Goal: Check status

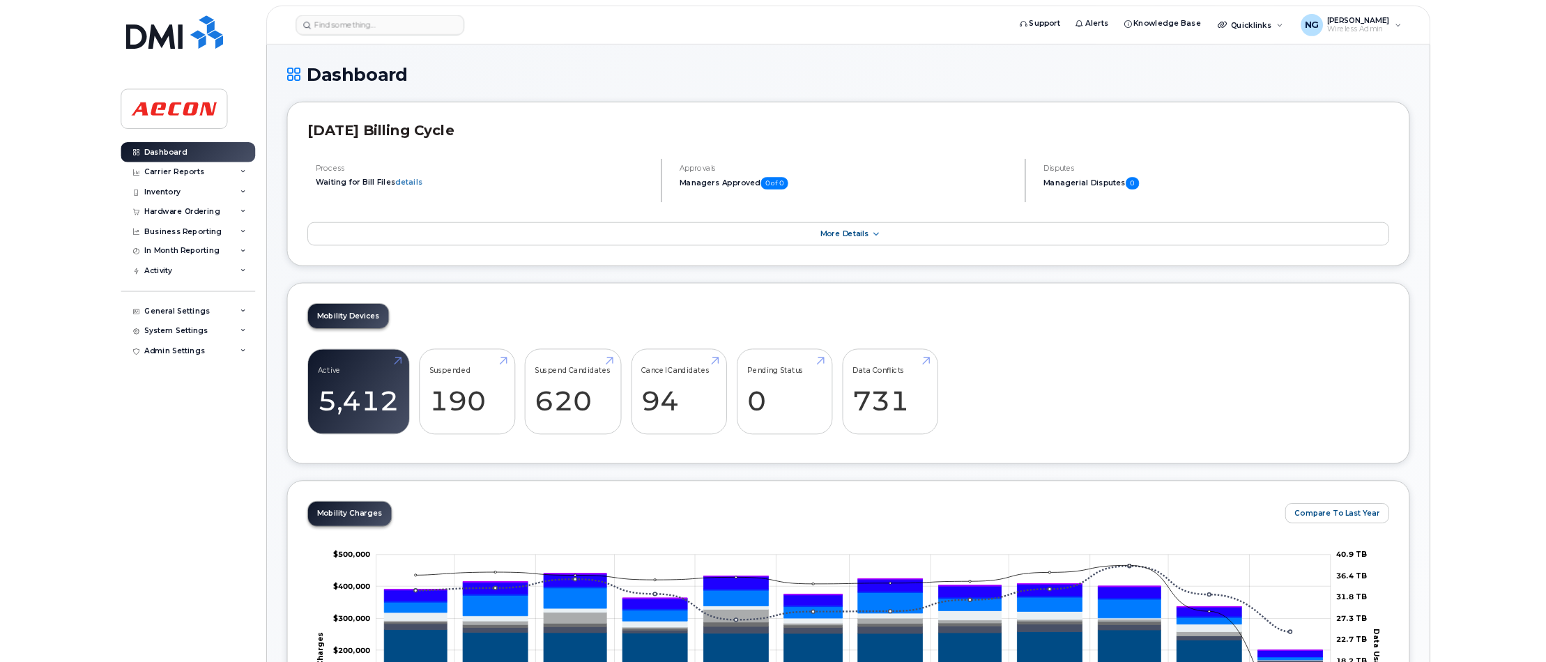
scroll to position [1796, 0]
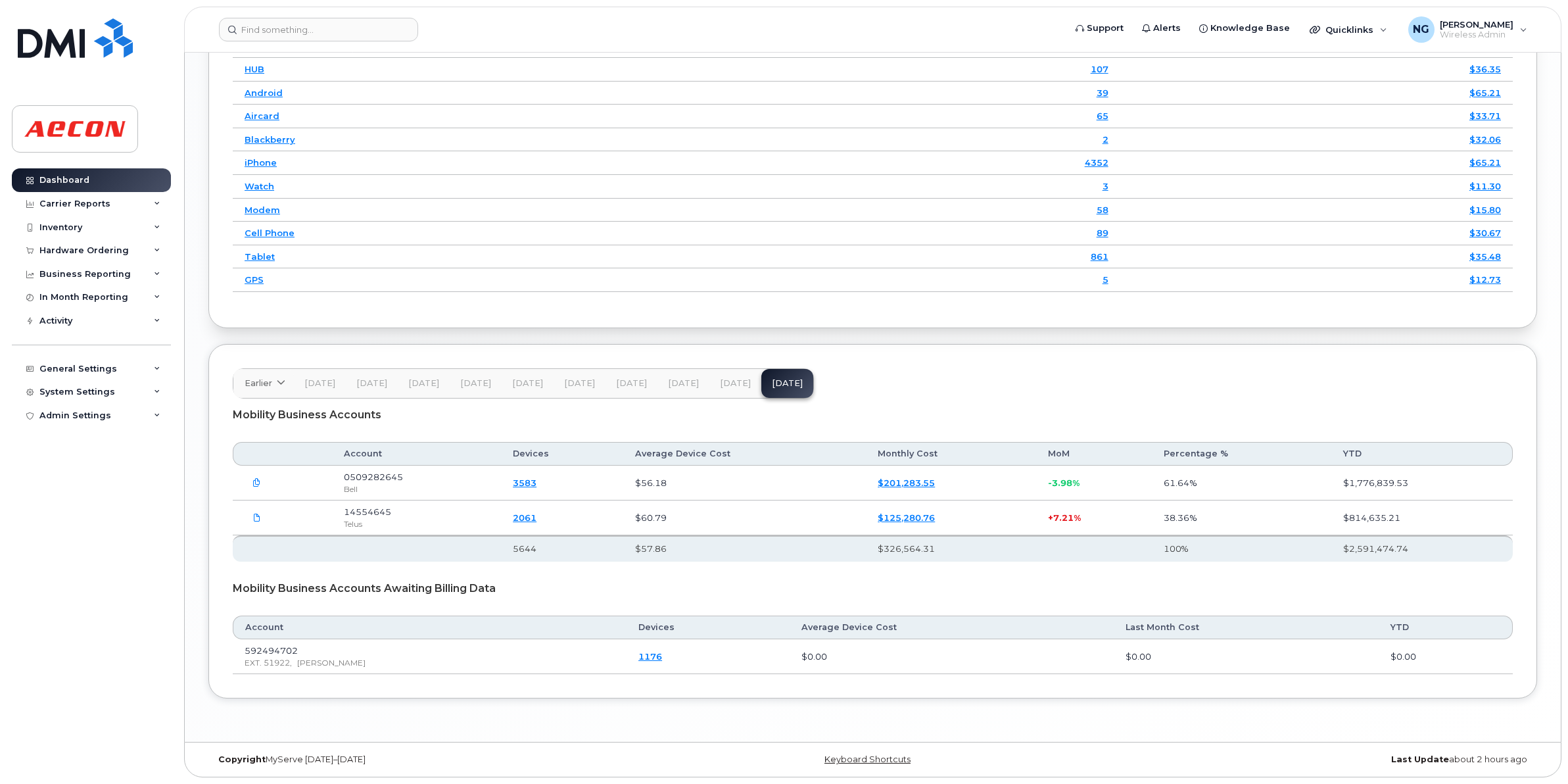
click at [1026, 265] on td "861" at bounding box center [864, 257] width 513 height 24
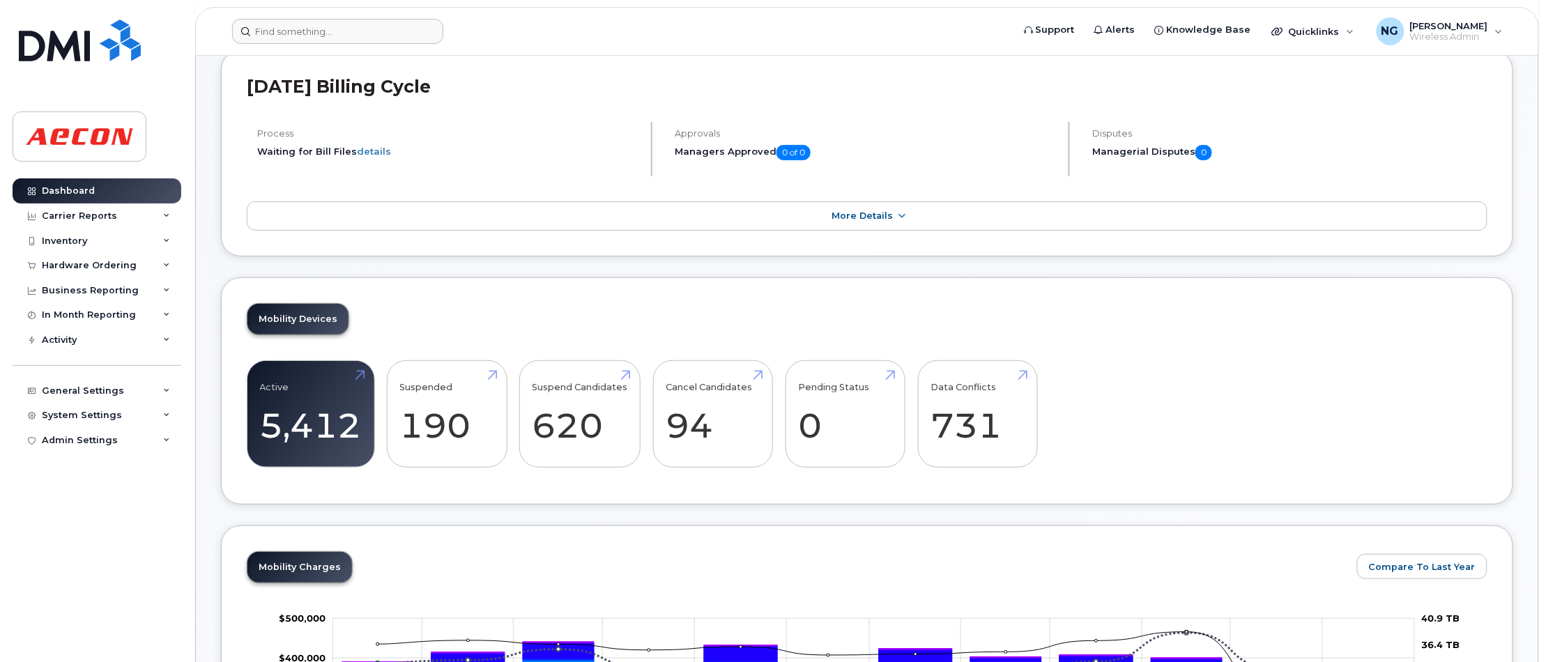
scroll to position [0, 0]
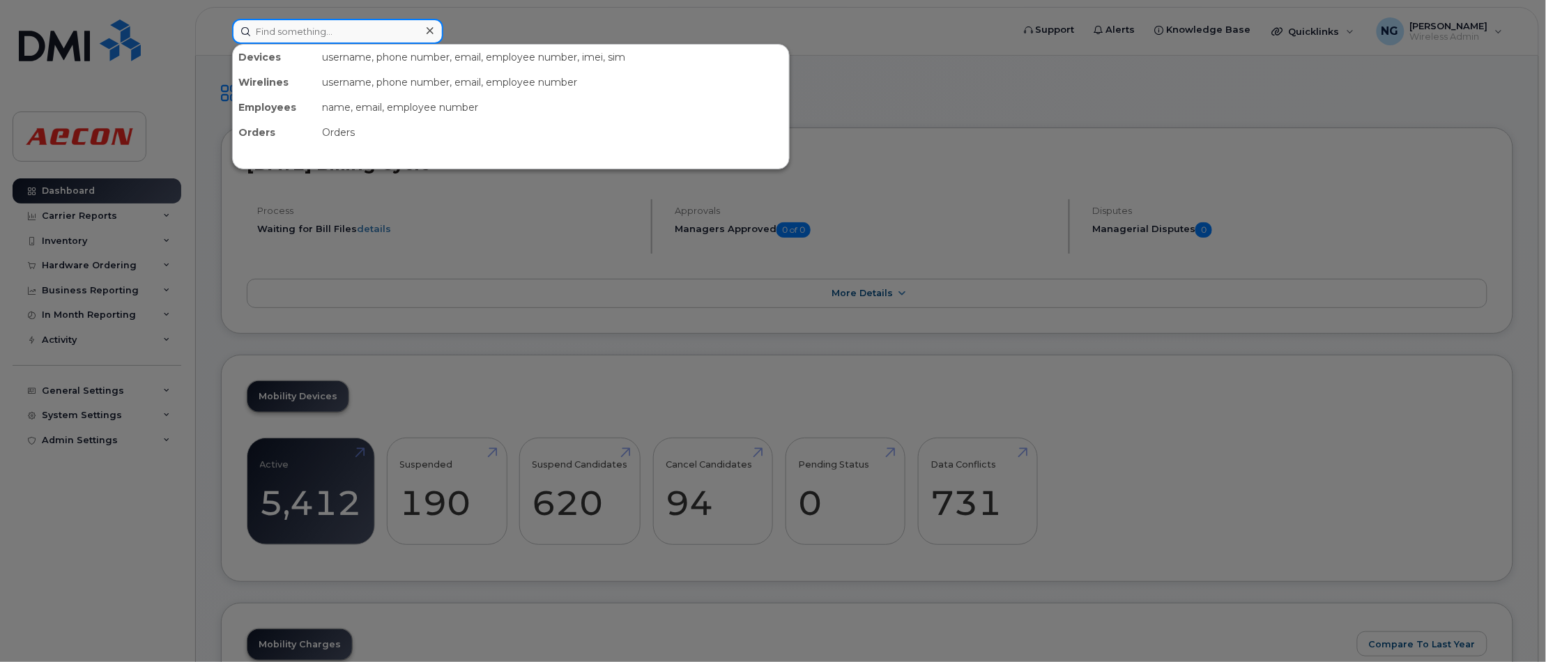
click at [319, 40] on input at bounding box center [337, 31] width 211 height 25
click at [322, 33] on input at bounding box center [337, 31] width 211 height 25
drag, startPoint x: 995, startPoint y: 293, endPoint x: 988, endPoint y: 287, distance: 9.4
click at [995, 293] on div at bounding box center [773, 331] width 1546 height 662
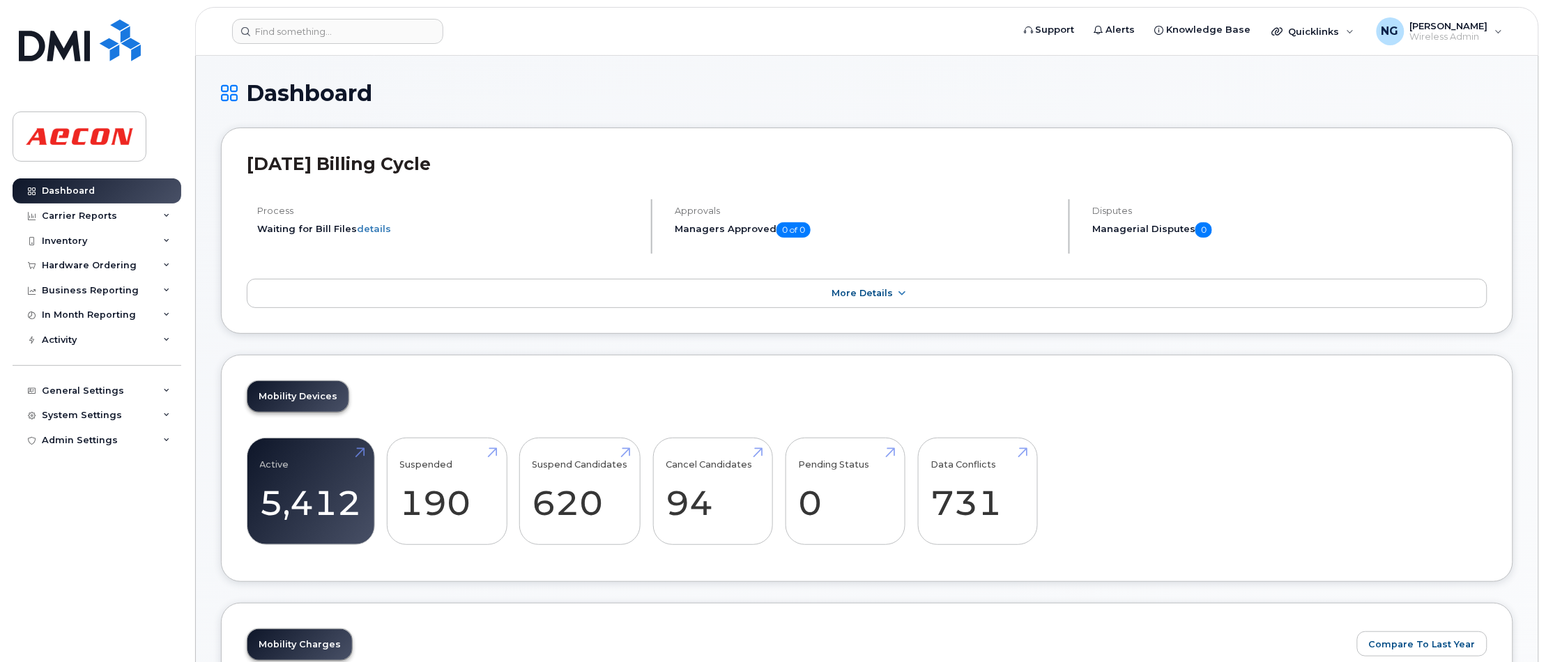
click at [1206, 420] on div "Mobility Devices Active 5,412 -17% Suspended 190 -75% Suspend Candidates 620 Ca…" at bounding box center [867, 469] width 1293 height 228
click at [659, 134] on div "[DATE] Billing Cycle Process Waiting for Bill Files details Approvals Managers …" at bounding box center [867, 231] width 1293 height 206
click at [1079, 545] on div "Active 5,412 -17% Suspended 190 -75% Suspend Candidates 620 Cancel Candidates 9…" at bounding box center [867, 497] width 1241 height 119
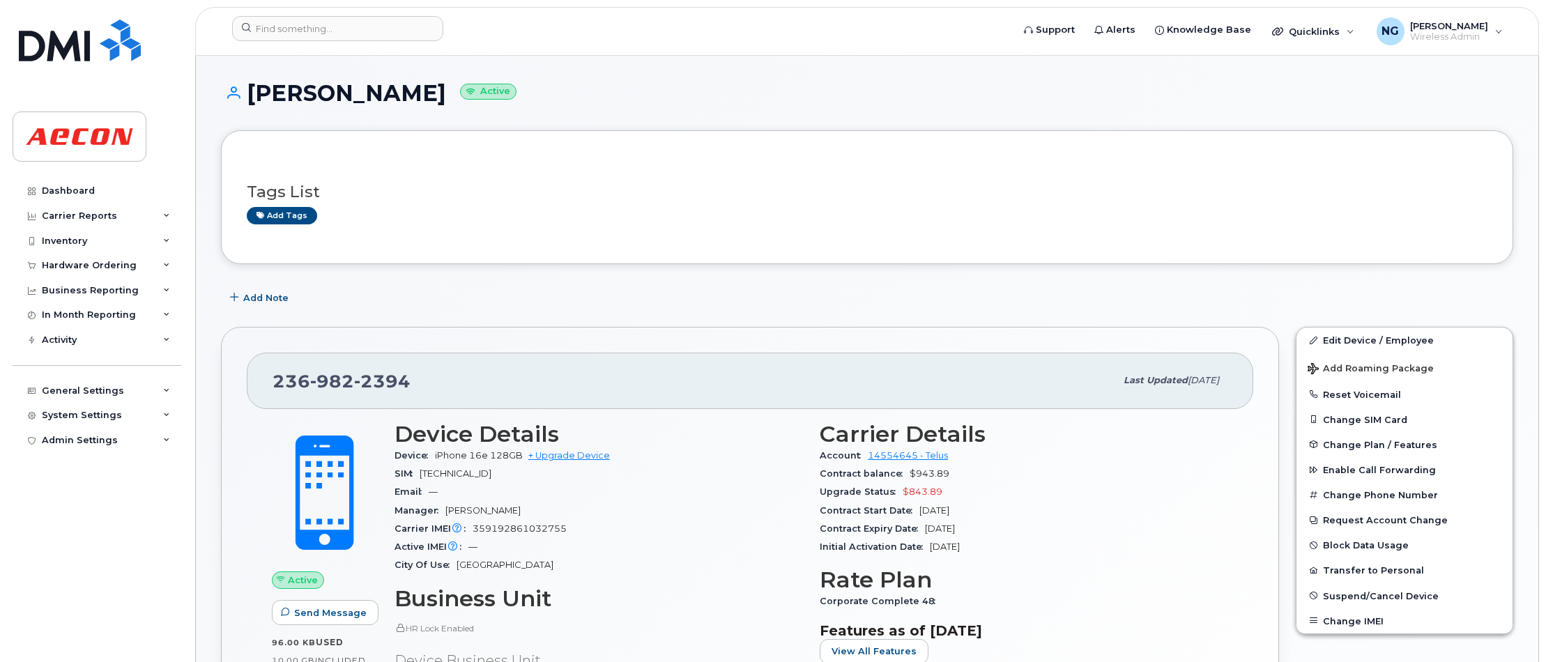
scroll to position [634, 0]
